Goal: Download file/media

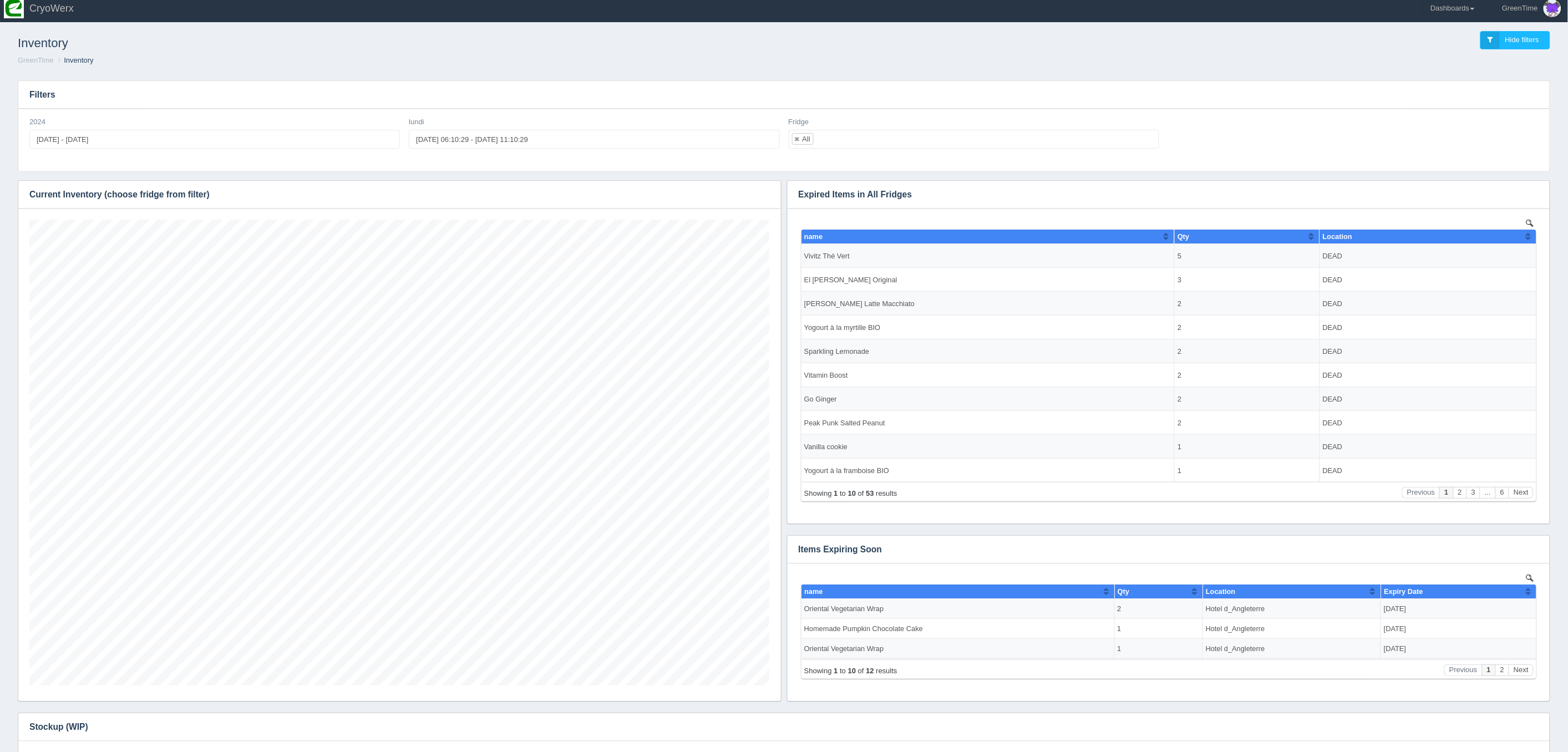
scroll to position [11, 0]
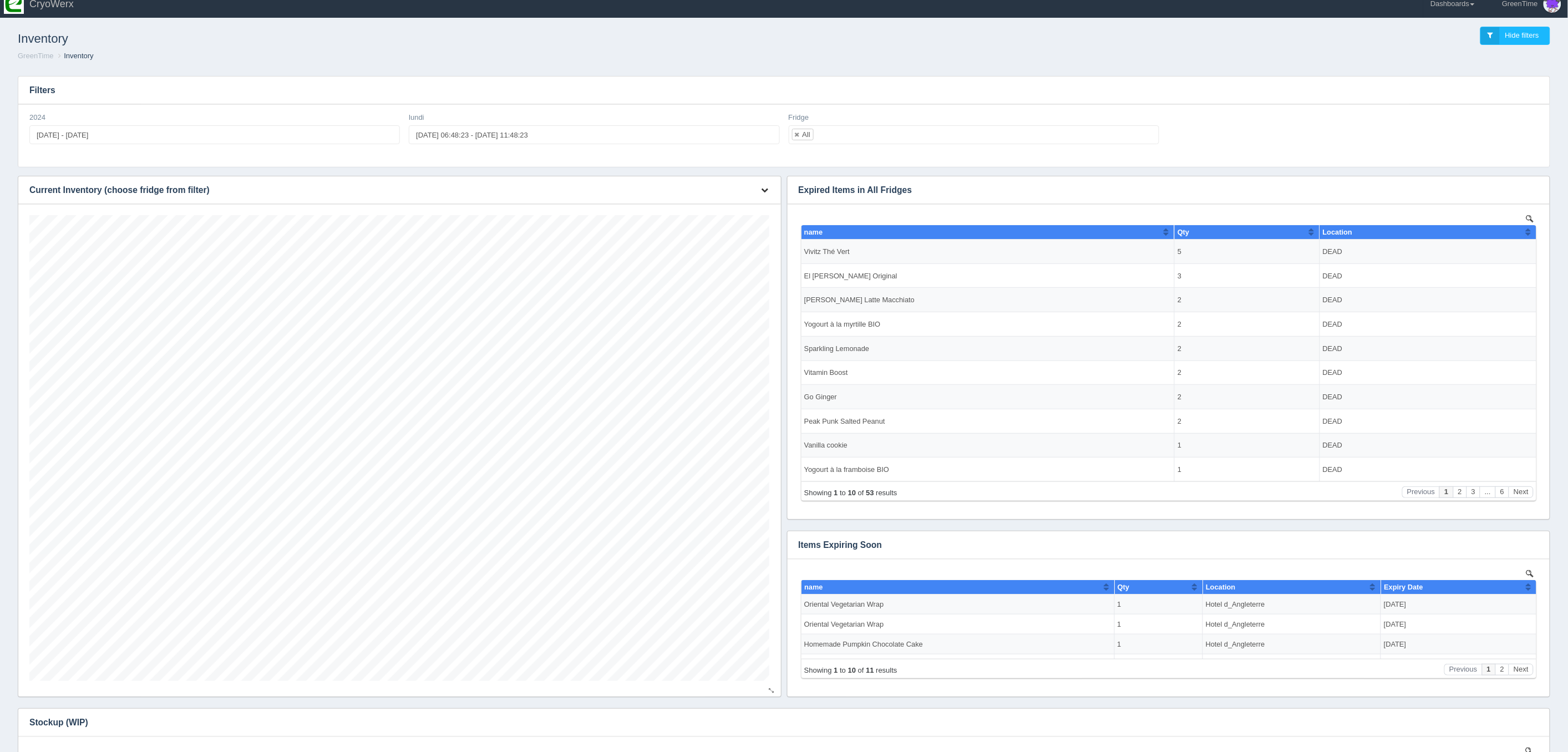
scroll to position [465, 740]
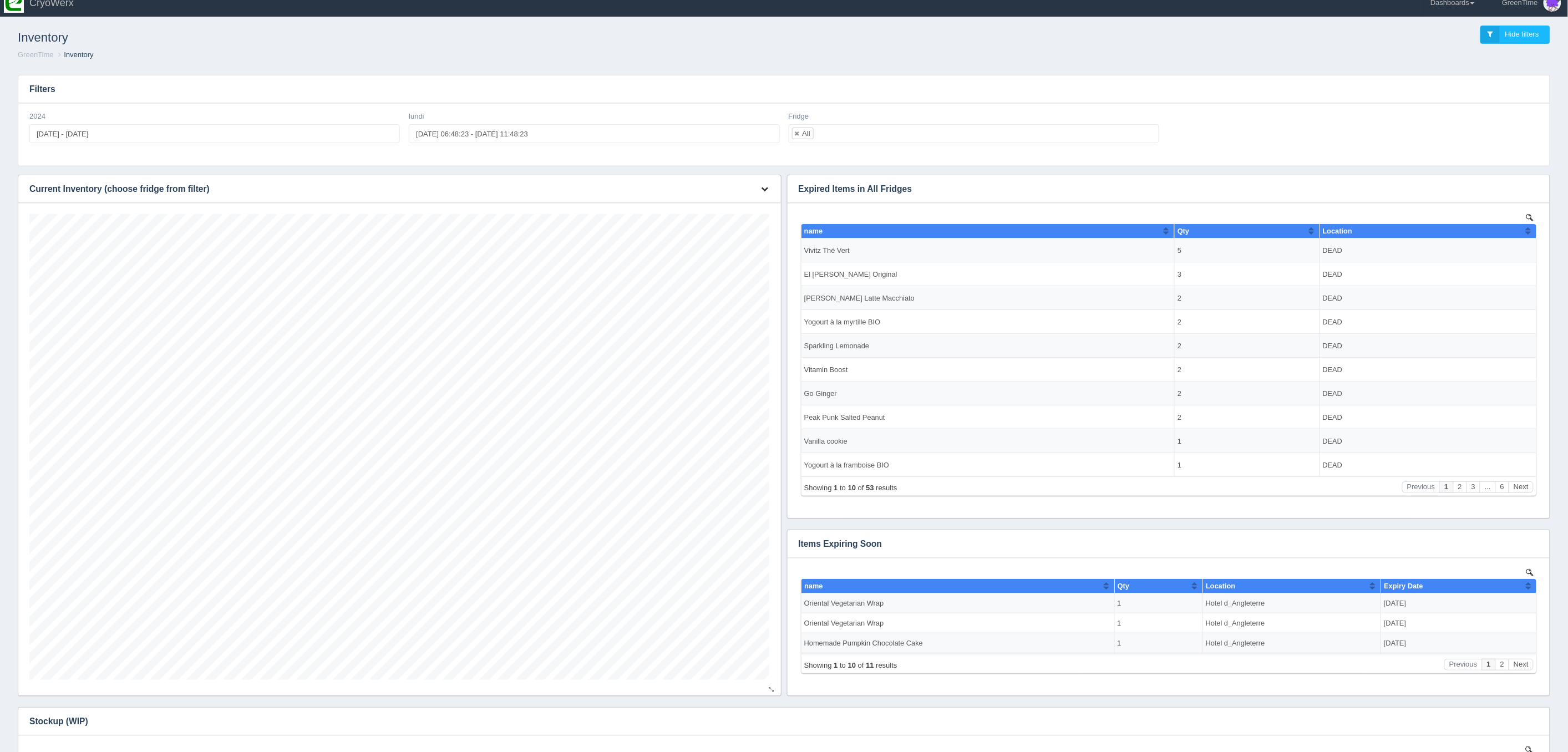
click at [763, 187] on icon "button" at bounding box center [765, 189] width 7 height 7
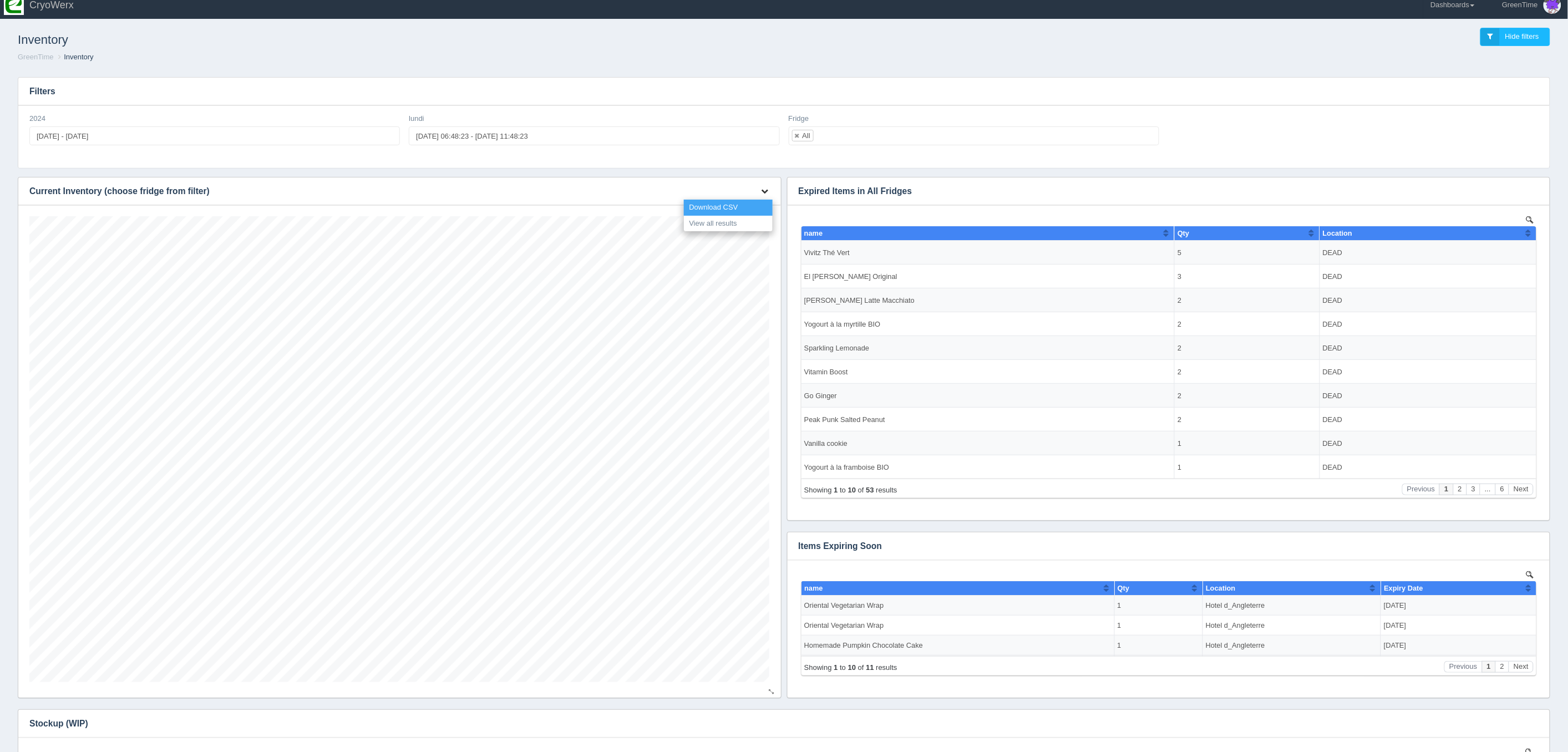
scroll to position [7, 0]
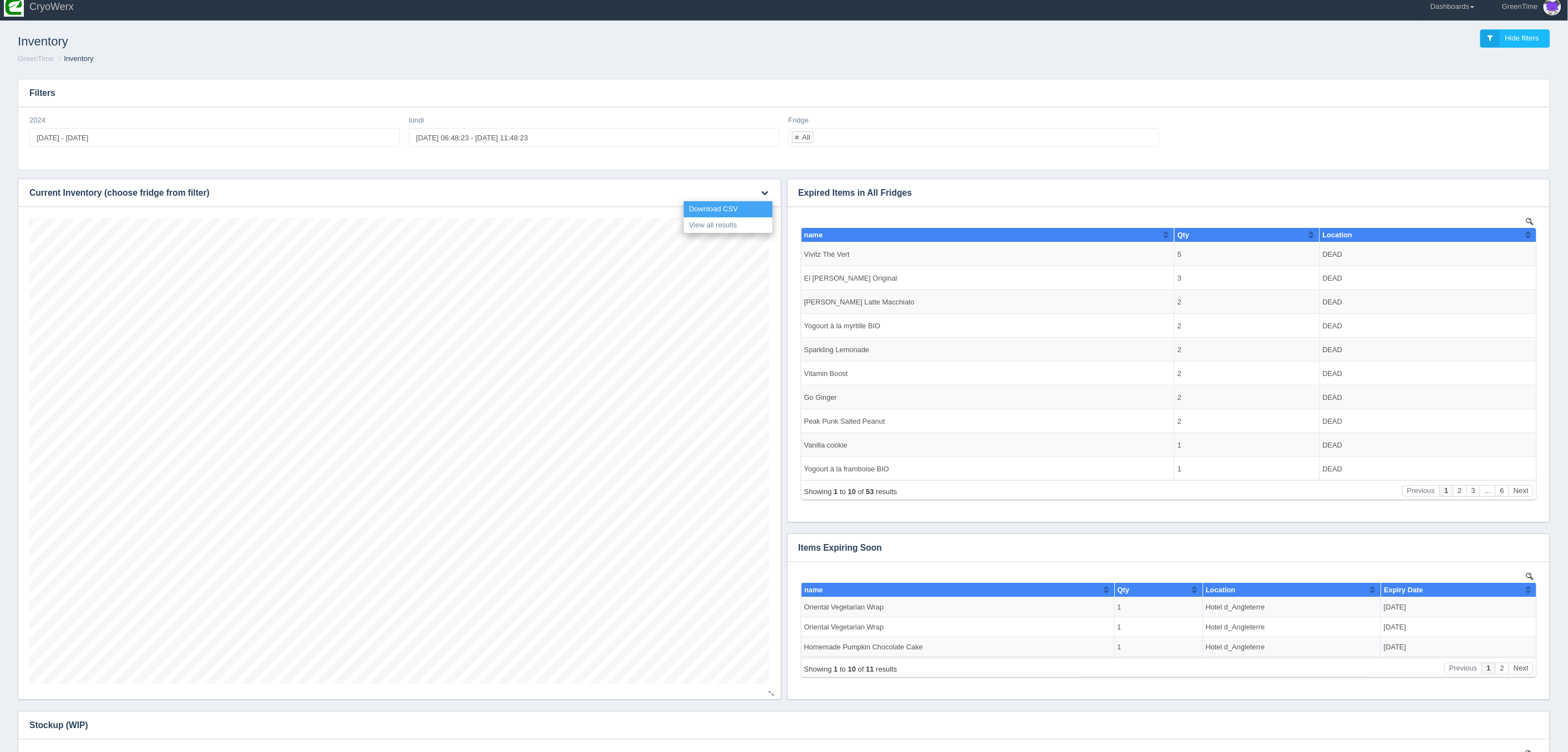
click at [731, 206] on link "Download CSV" at bounding box center [729, 209] width 89 height 16
click at [707, 209] on link "Download CSV" at bounding box center [729, 209] width 89 height 16
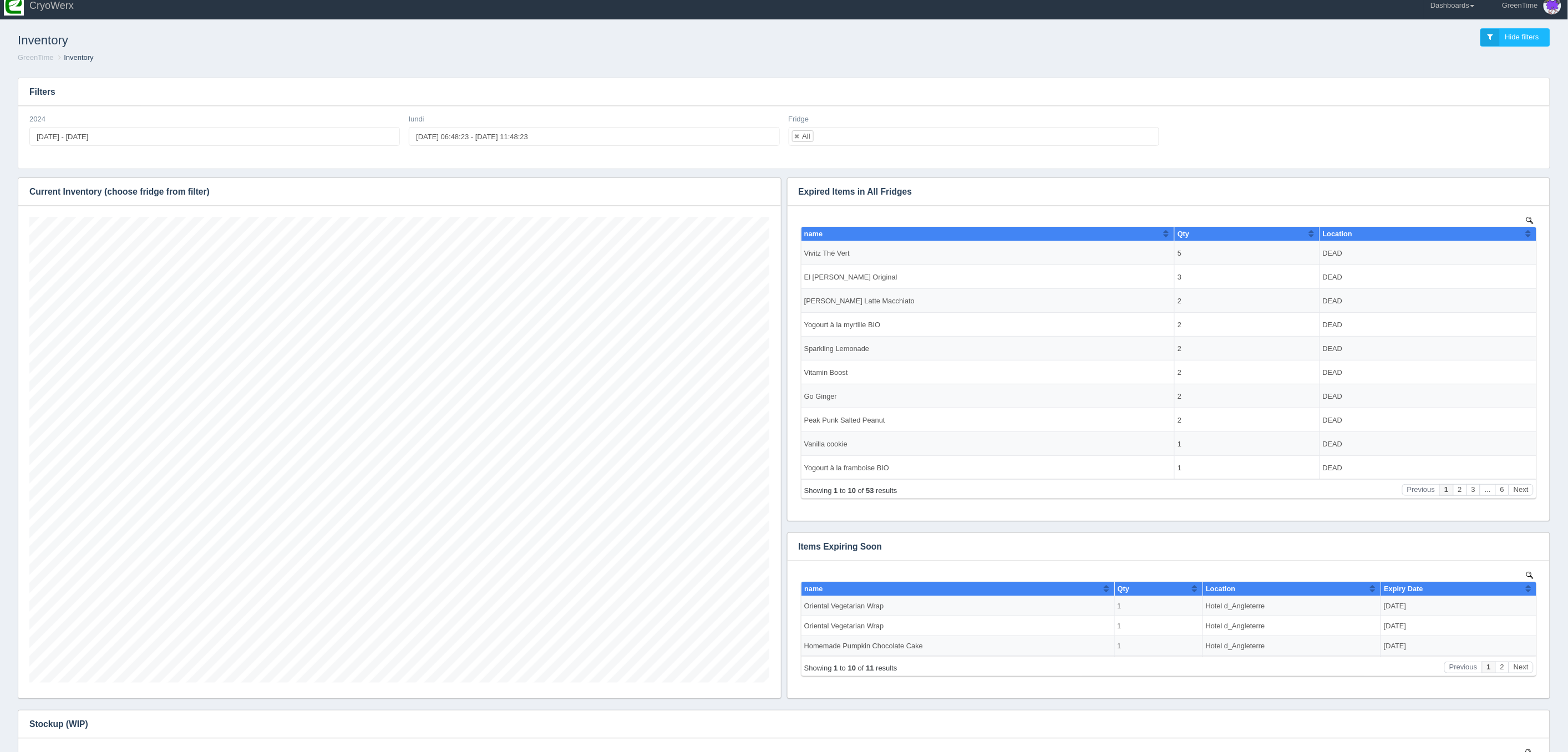
click at [925, 46] on div "Inventory Hide filters" at bounding box center [784, 37] width 1550 height 30
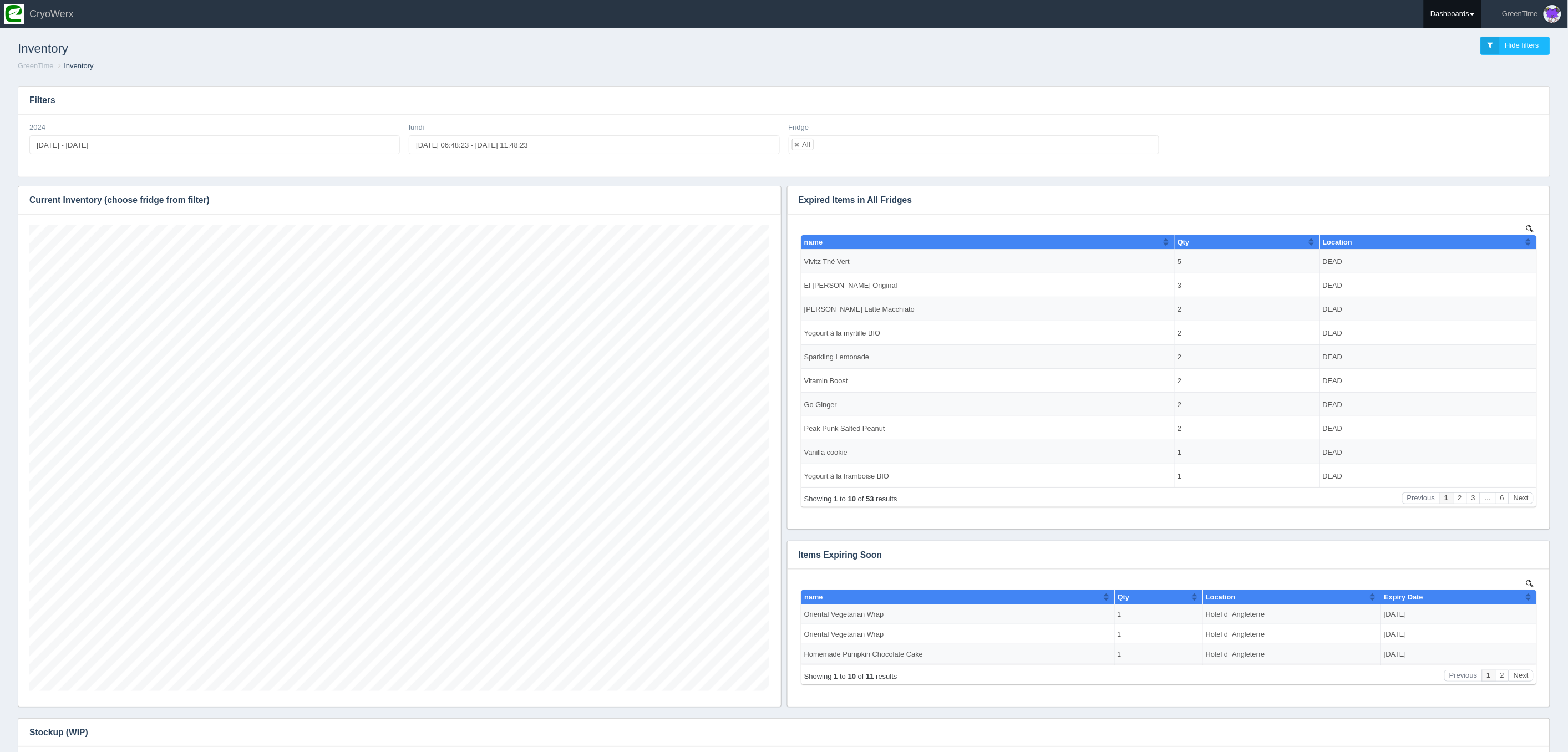
click at [1464, 16] on link "Dashboards" at bounding box center [1452, 14] width 58 height 28
click at [1457, 76] on link "GreenTime" at bounding box center [1499, 82] width 150 height 22
click at [1448, 124] on link "Inventory" at bounding box center [1499, 124] width 150 height 22
click at [1446, 14] on link "Dashboards" at bounding box center [1452, 14] width 58 height 28
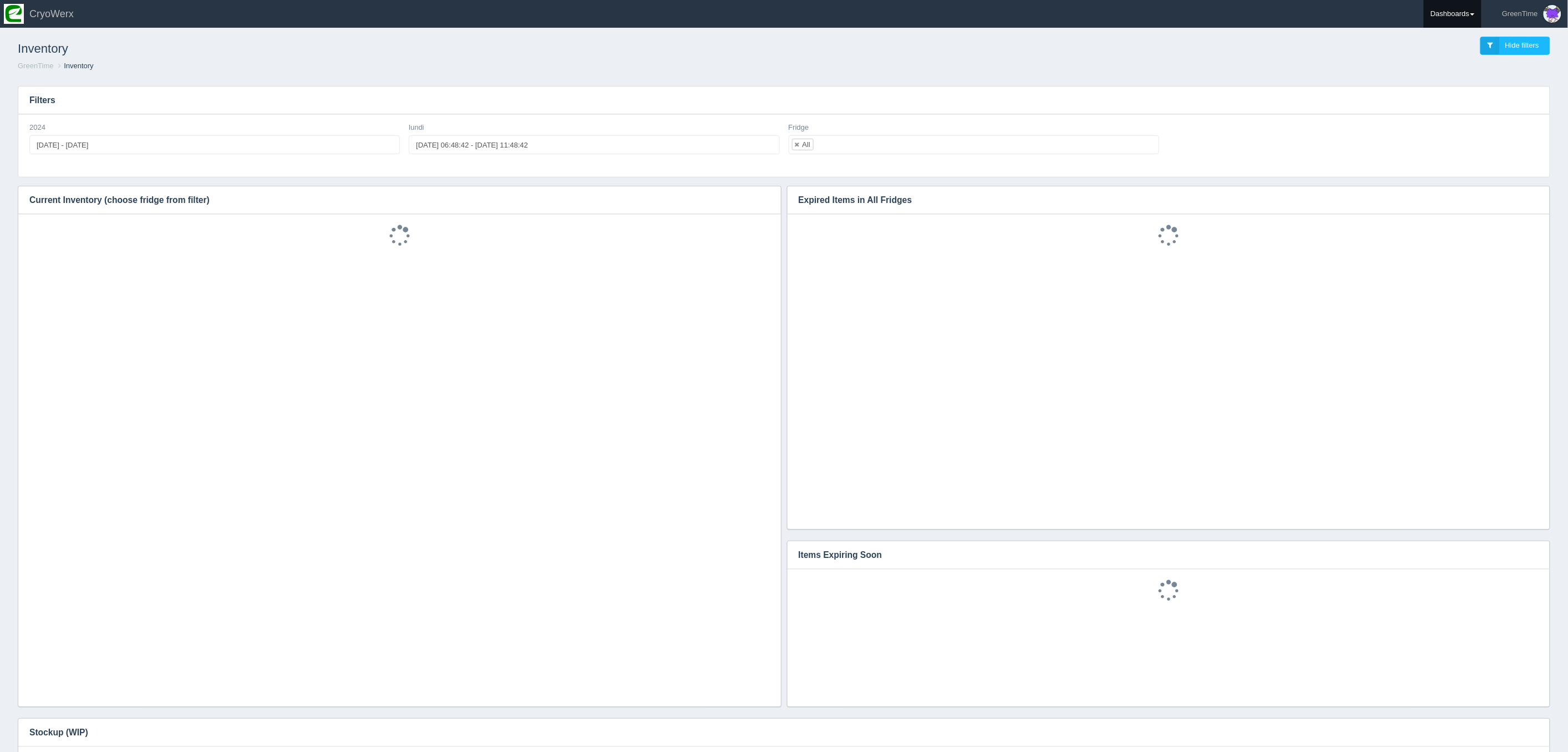
click at [1446, 15] on link "Dashboards" at bounding box center [1452, 14] width 58 height 28
click at [1448, 100] on link "Sodexo" at bounding box center [1499, 103] width 150 height 22
click at [1450, 82] on link "GreenTime" at bounding box center [1499, 82] width 150 height 22
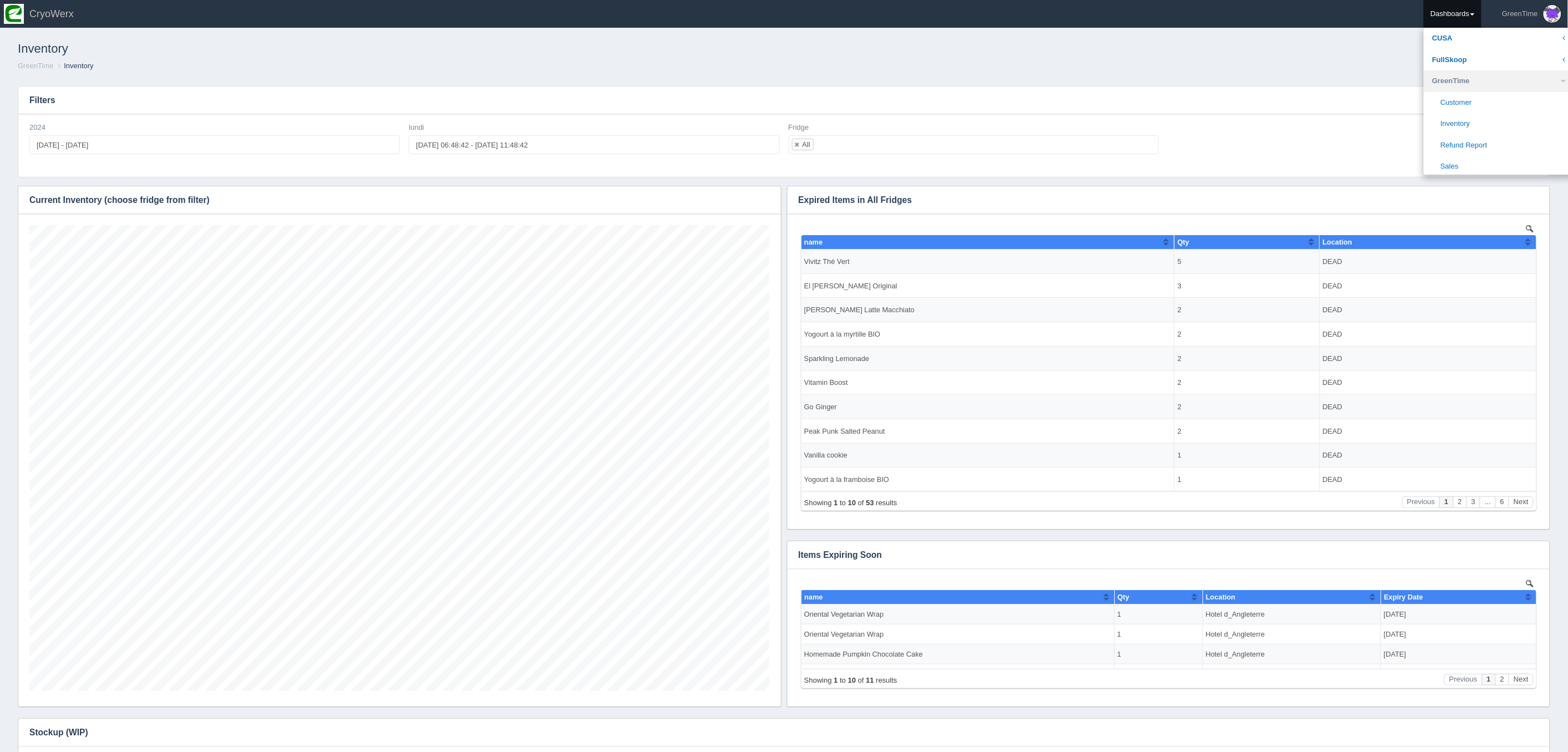
scroll to position [465, 740]
click at [1451, 159] on link "Sales" at bounding box center [1499, 167] width 150 height 22
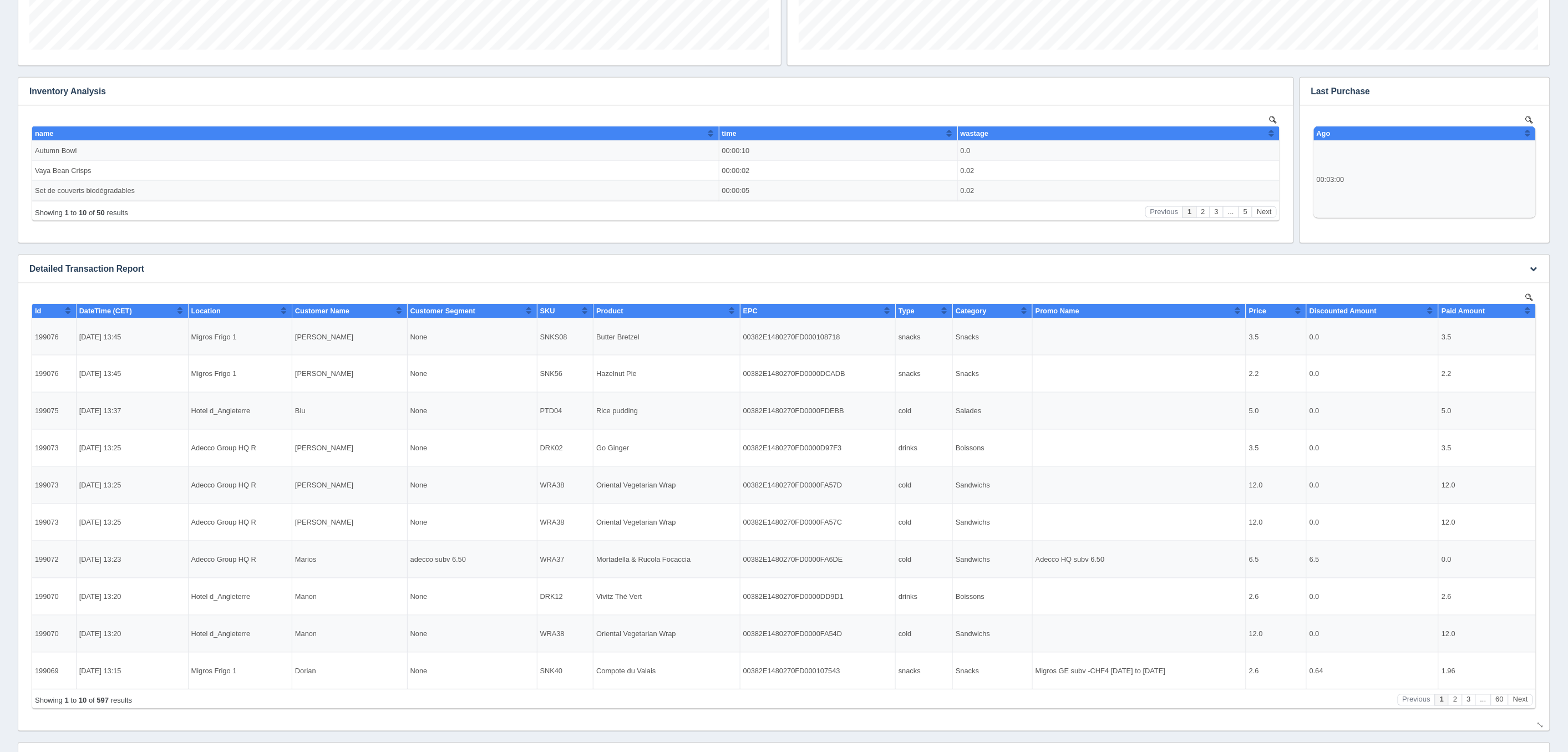
scroll to position [671, 0]
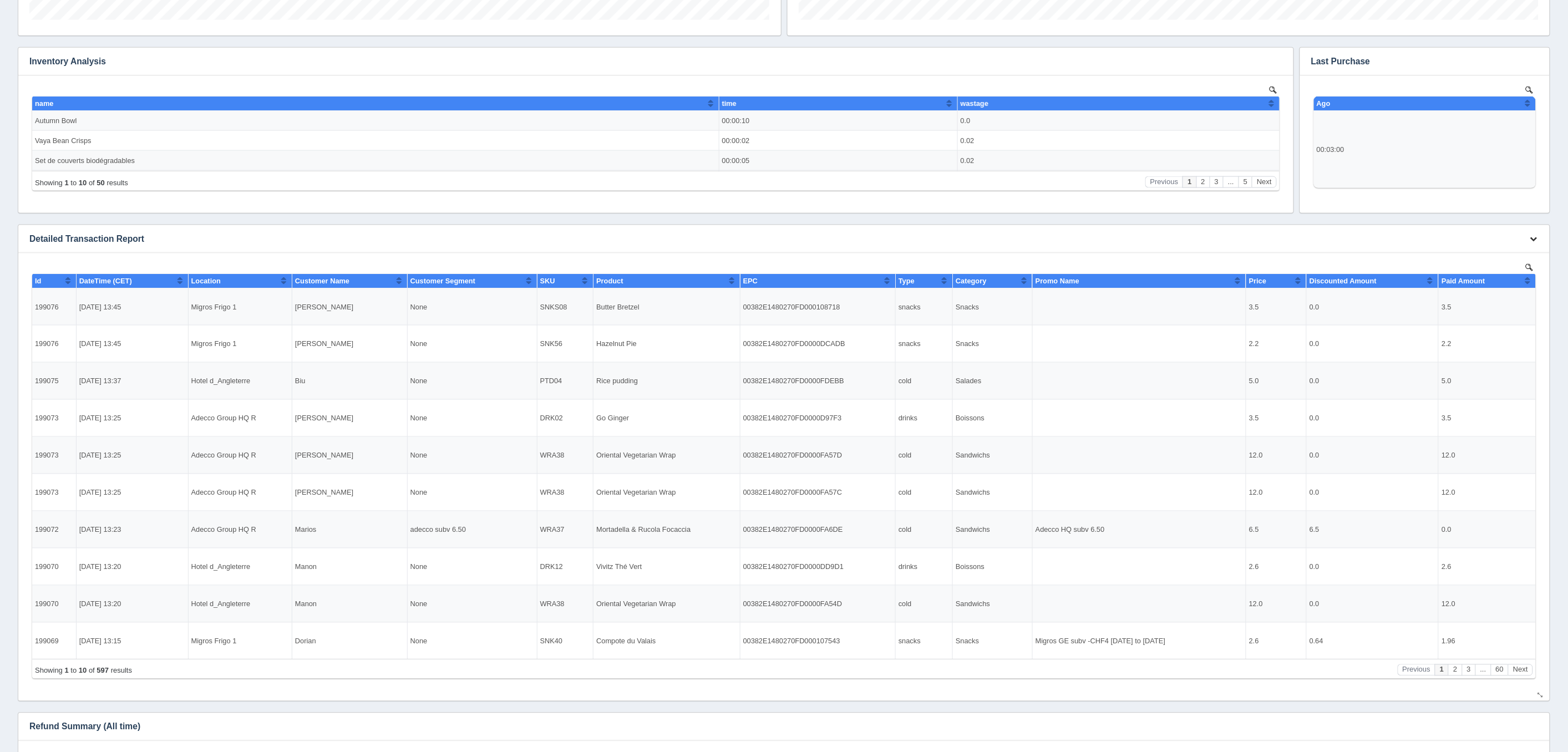
click at [1537, 240] on icon "button" at bounding box center [1534, 238] width 7 height 7
click at [1497, 253] on link "Download CSV" at bounding box center [1497, 255] width 89 height 16
